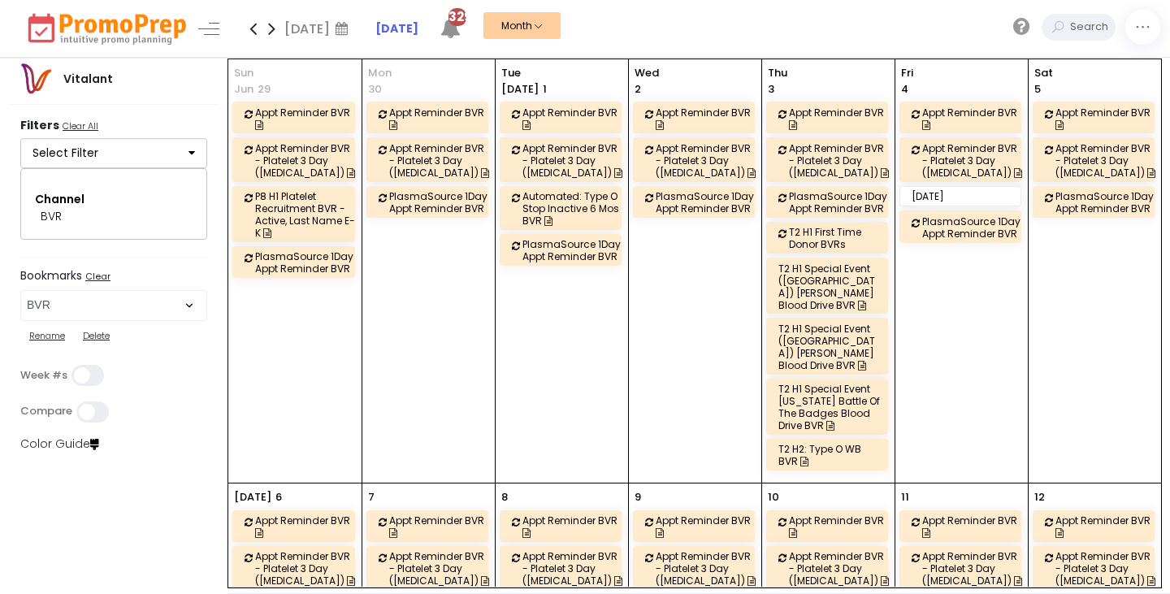
select select "73"
click at [273, 29] on icon at bounding box center [272, 28] width 19 height 33
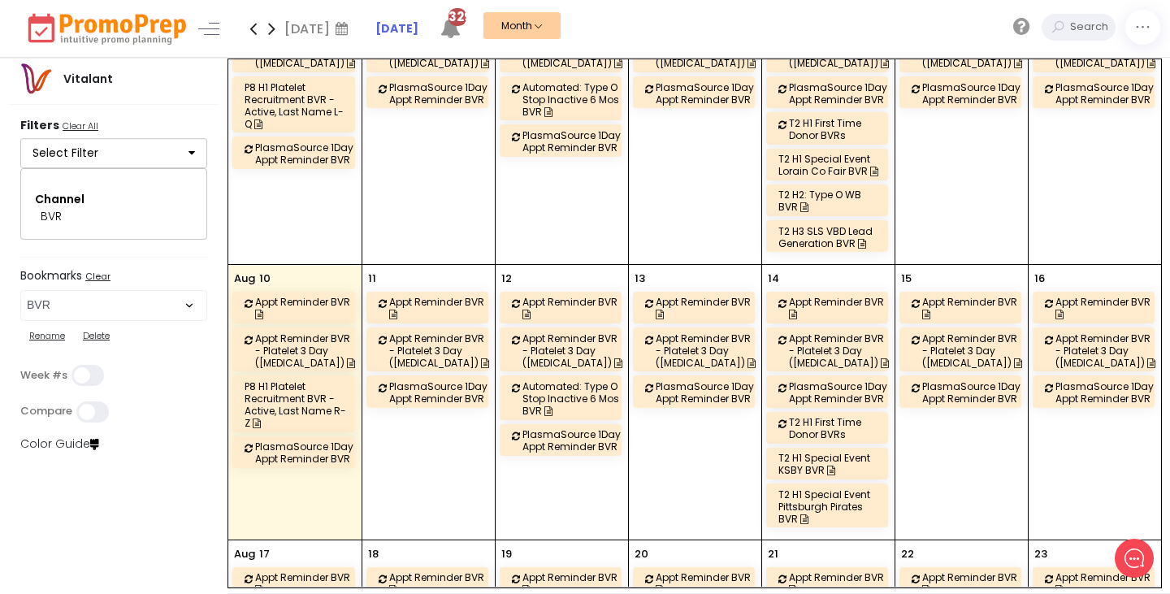
scroll to position [406, 0]
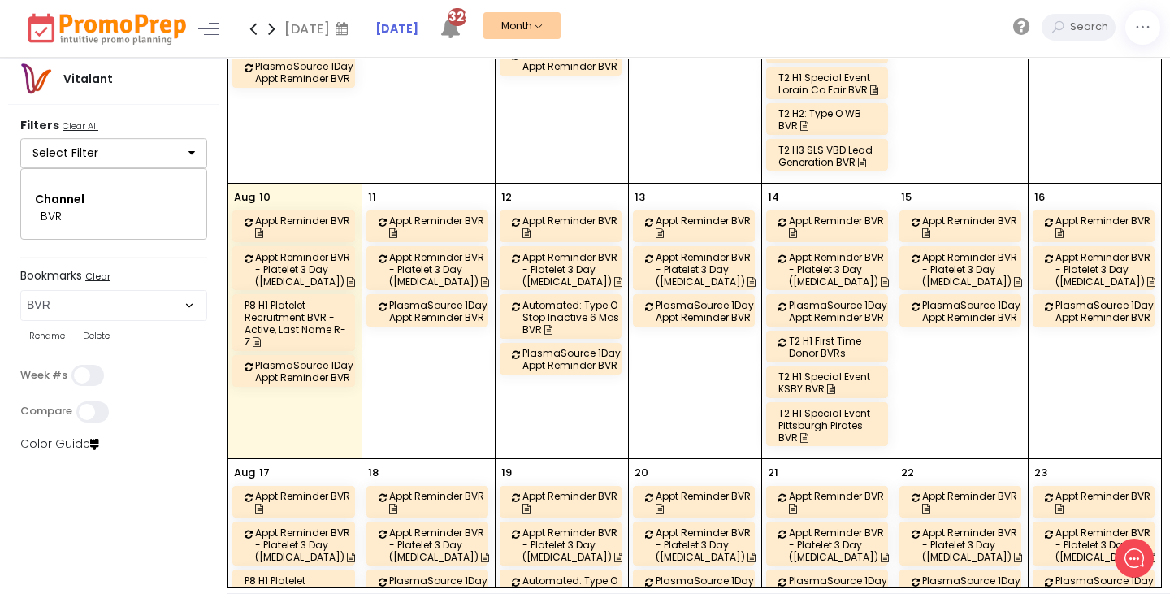
click at [839, 380] on div "T2 H1 Special Event KSBY BVR" at bounding box center [830, 383] width 102 height 24
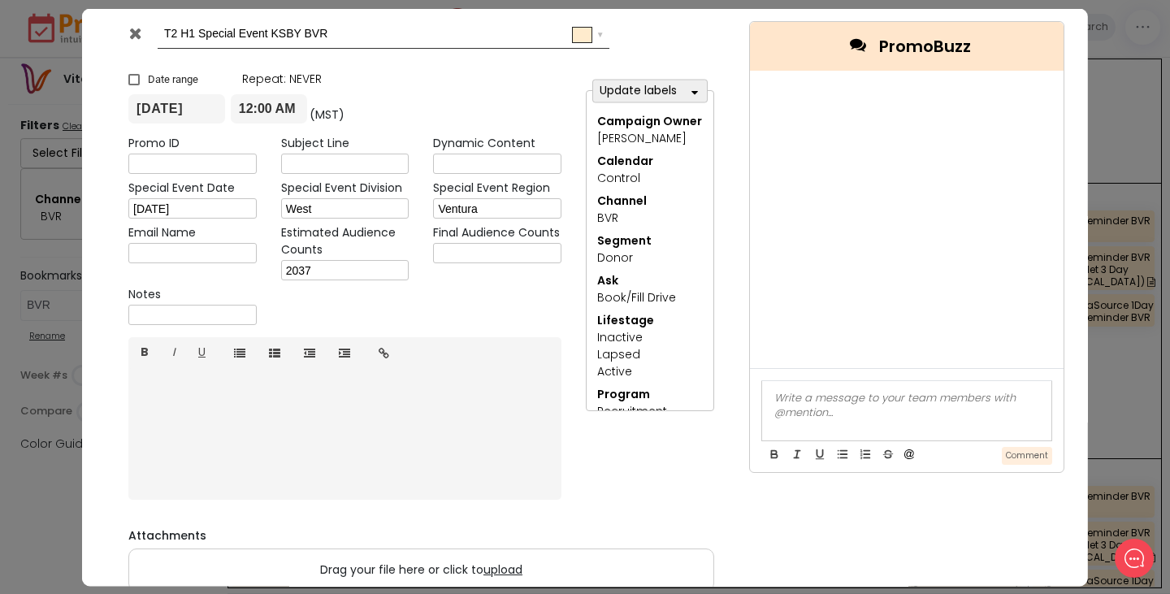
click at [136, 41] on div at bounding box center [136, 36] width 41 height 24
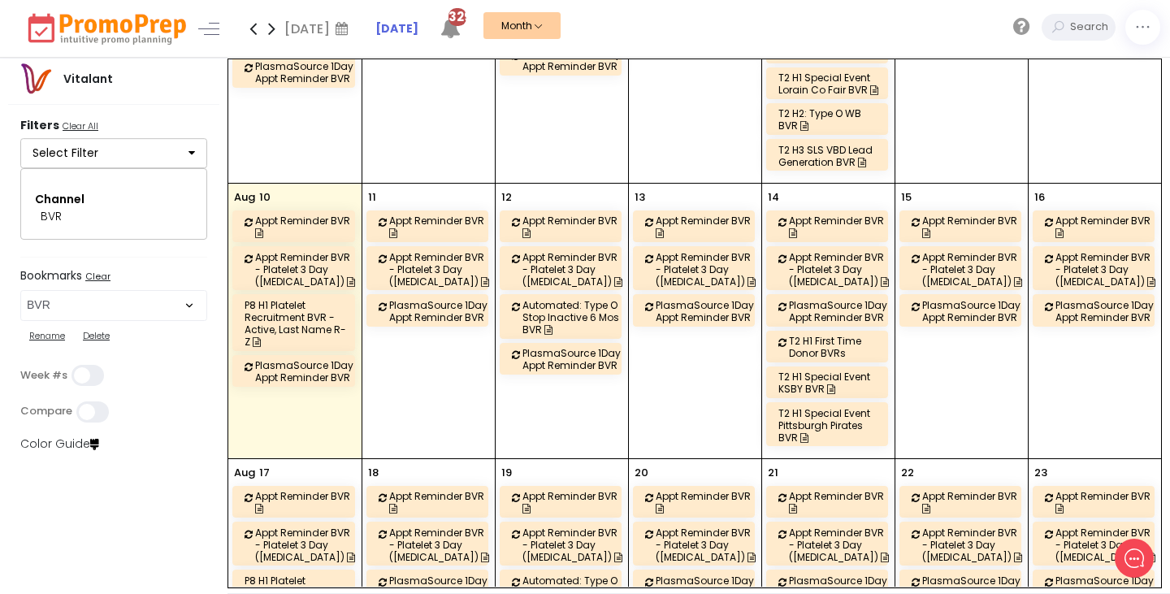
click at [810, 419] on div "T2 H1 Special Event Pittsburgh Pirates BVR" at bounding box center [830, 425] width 102 height 37
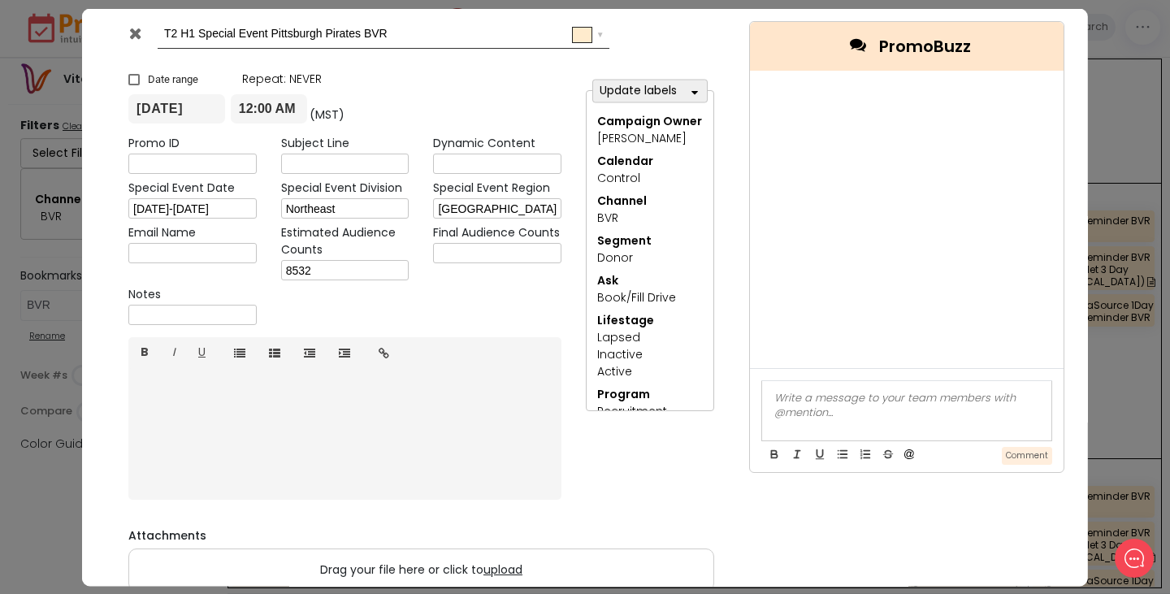
click at [136, 35] on icon at bounding box center [134, 32] width 12 height 16
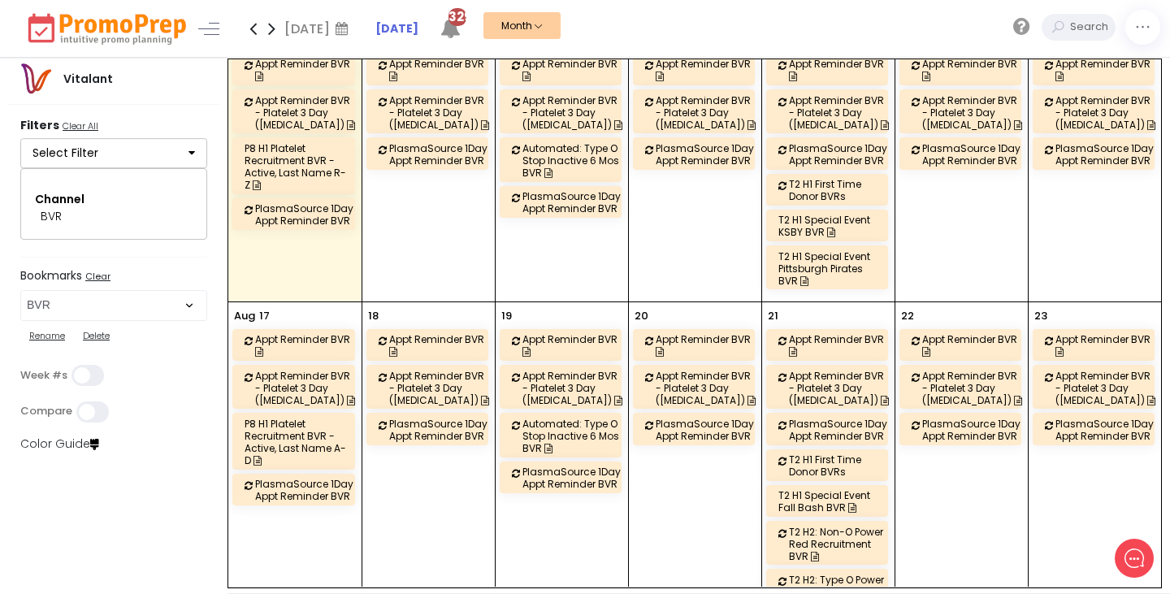
scroll to position [569, 0]
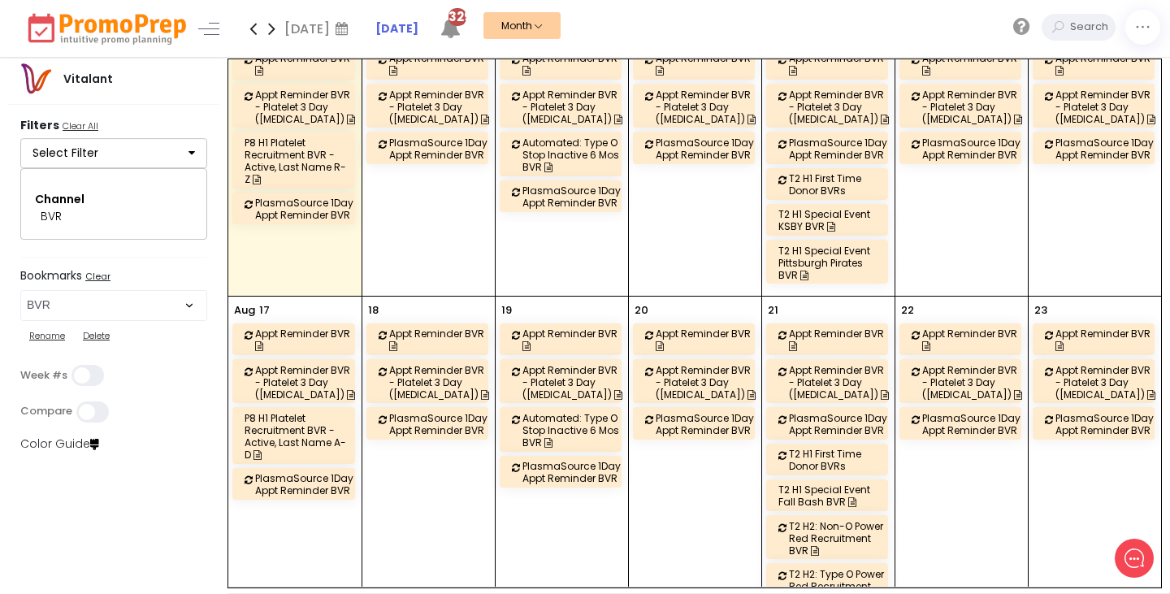
click at [284, 485] on div "PlasmaSource 1Day Appt Reminder BVR" at bounding box center [306, 484] width 103 height 24
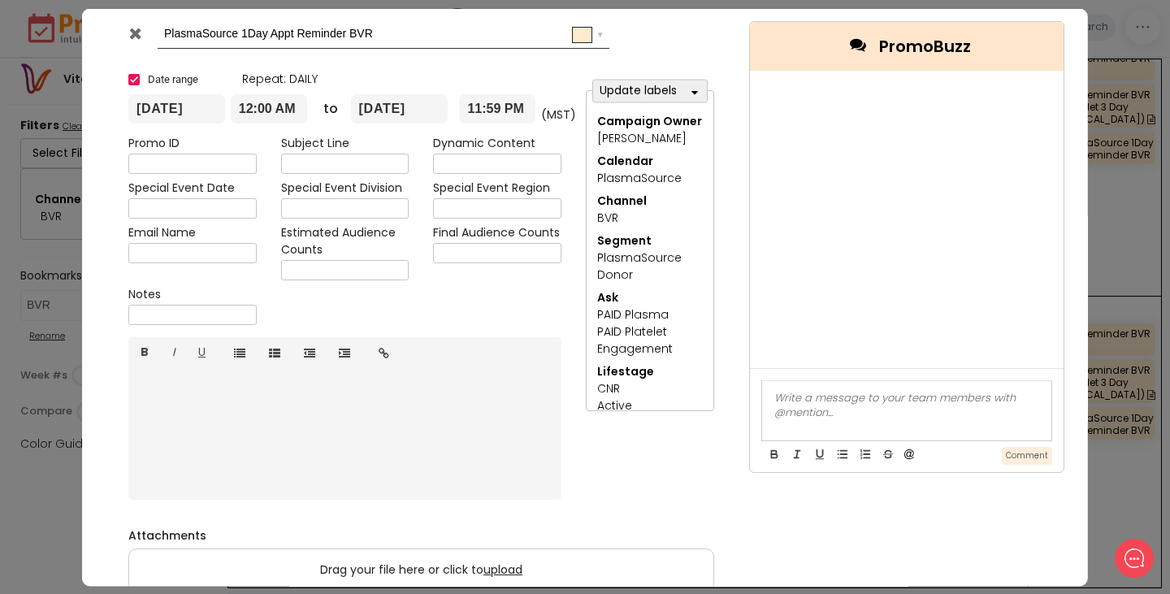
click at [137, 29] on icon at bounding box center [134, 32] width 12 height 16
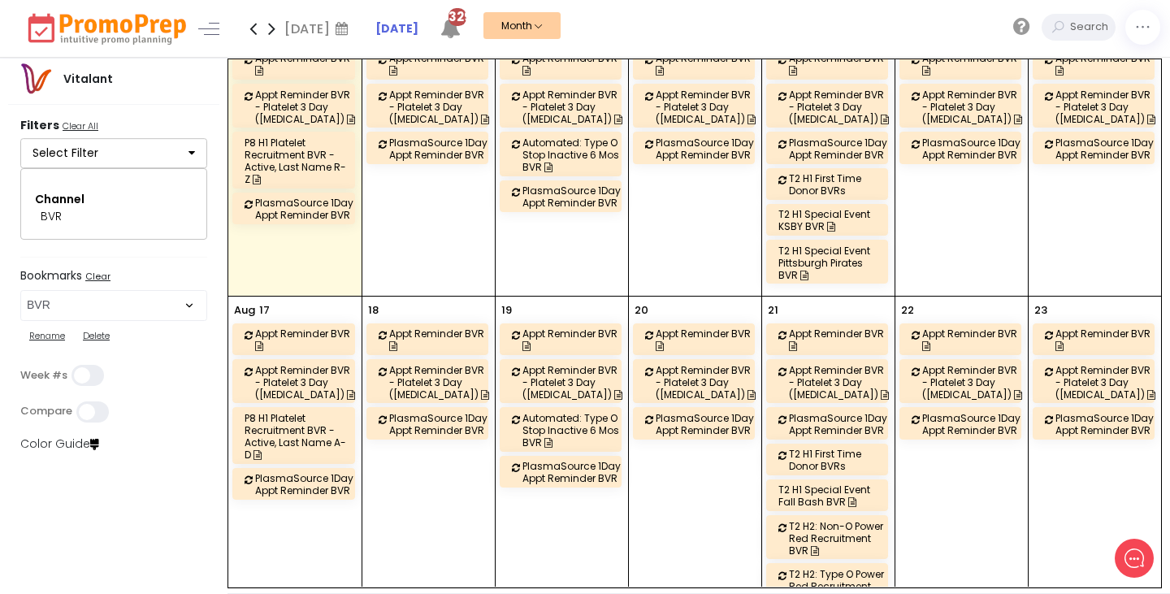
click at [305, 436] on div "P8 H1 Platelet Recruitment BVR - Active, Last Name A-D" at bounding box center [296, 436] width 103 height 49
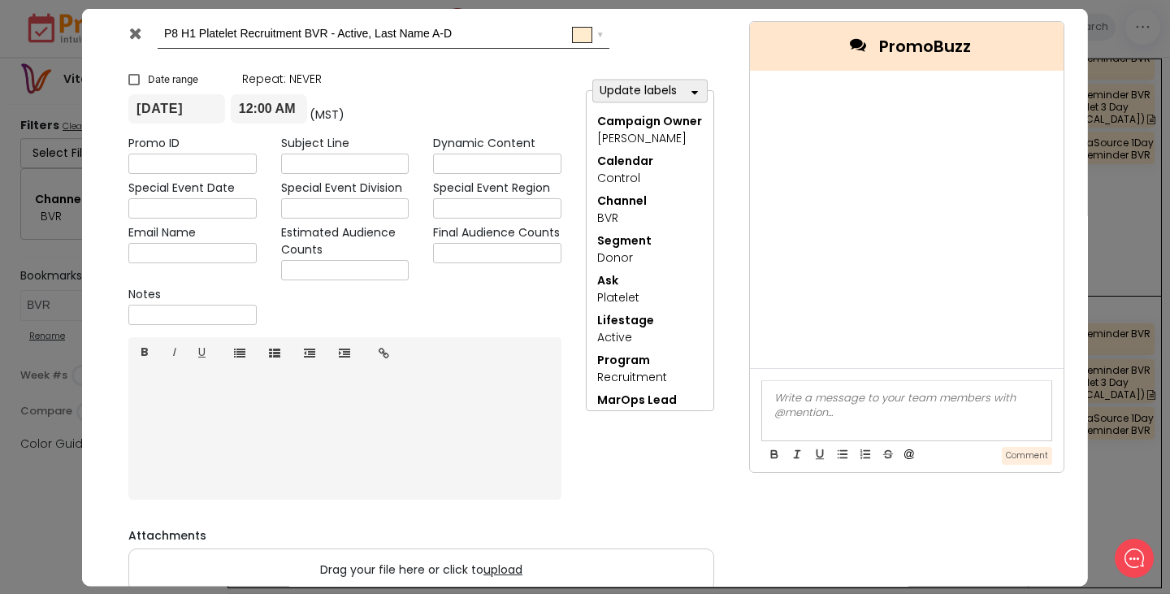
drag, startPoint x: 135, startPoint y: 36, endPoint x: 129, endPoint y: 47, distance: 12.7
click at [136, 36] on icon at bounding box center [134, 32] width 12 height 16
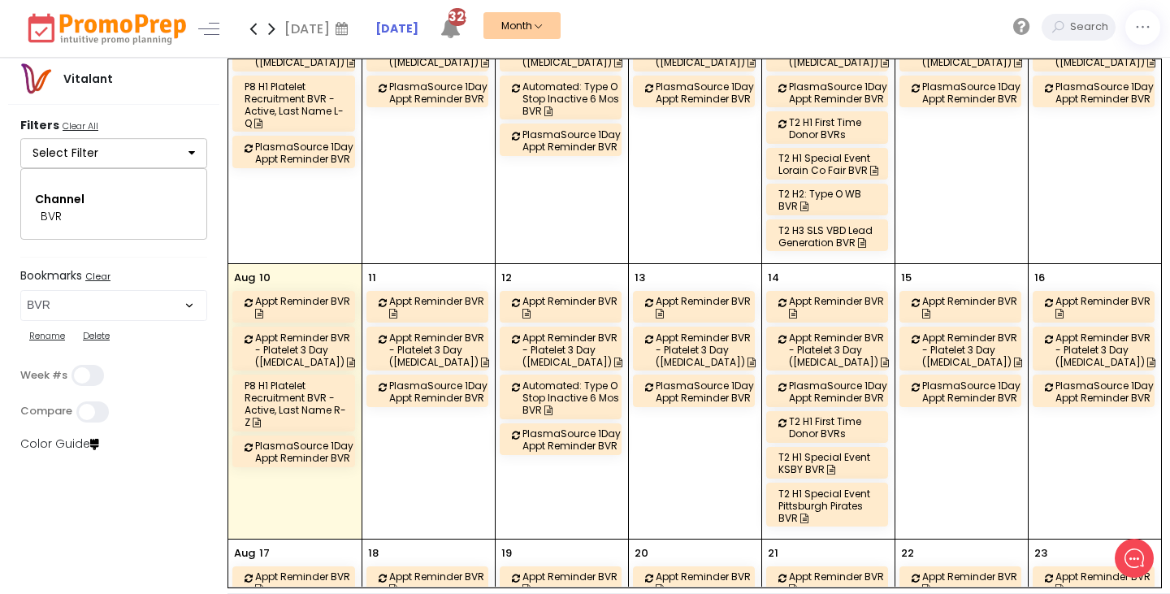
scroll to position [325, 0]
